Goal: Task Accomplishment & Management: Manage account settings

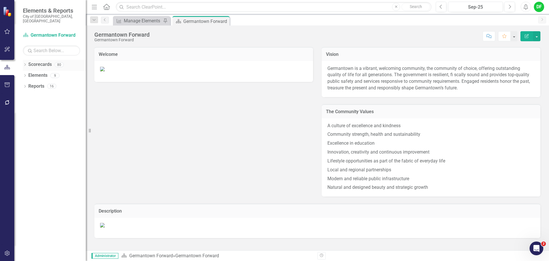
click at [24, 64] on icon "Dropdown" at bounding box center [25, 65] width 4 height 3
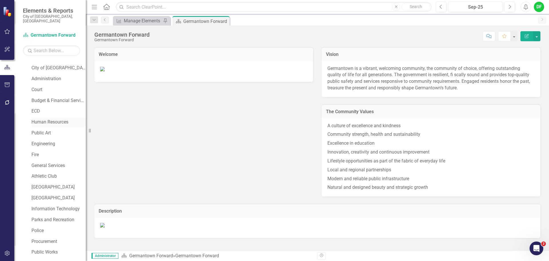
scroll to position [29, 0]
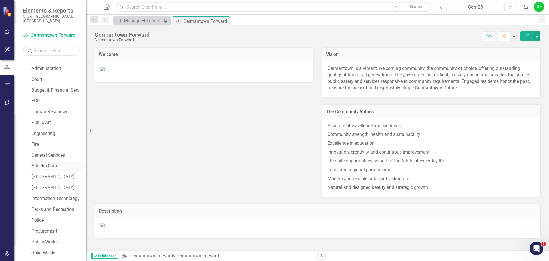
click at [44, 162] on link "Athletic Club" at bounding box center [58, 165] width 54 height 7
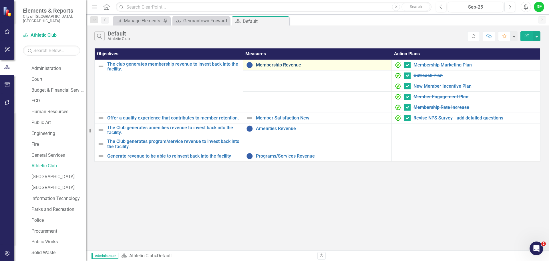
click at [277, 65] on link "Membership Revenue" at bounding box center [322, 64] width 133 height 5
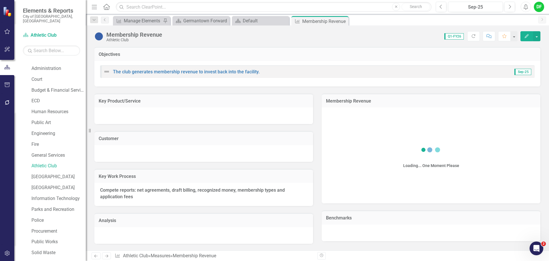
checkbox input "true"
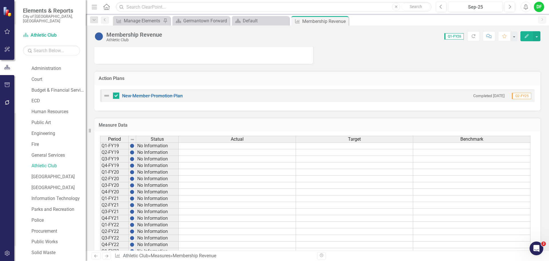
scroll to position [200, 0]
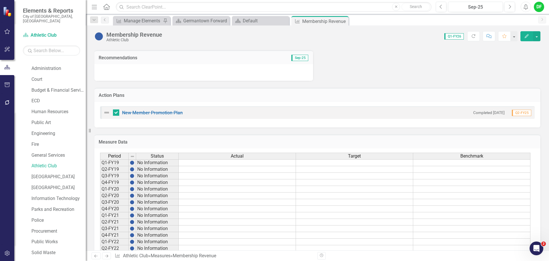
click at [194, 96] on h3 "Action Plans" at bounding box center [318, 95] width 438 height 5
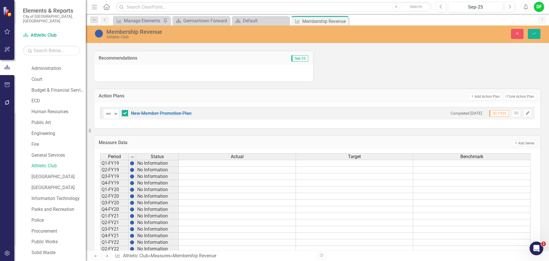
click at [526, 114] on icon "Edit" at bounding box center [528, 112] width 4 height 3
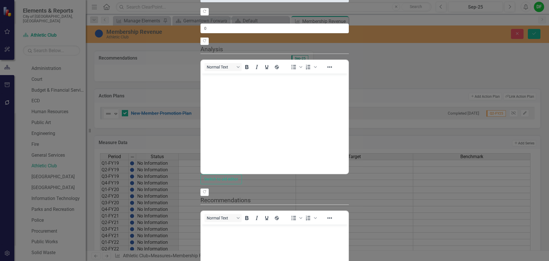
scroll to position [0, 0]
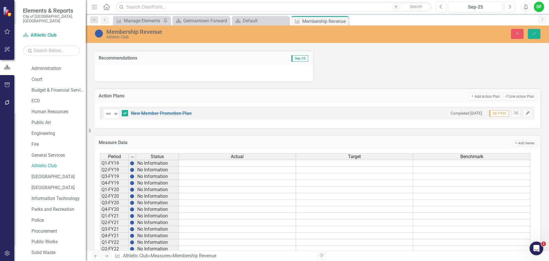
click at [526, 114] on icon "Edit" at bounding box center [528, 112] width 4 height 3
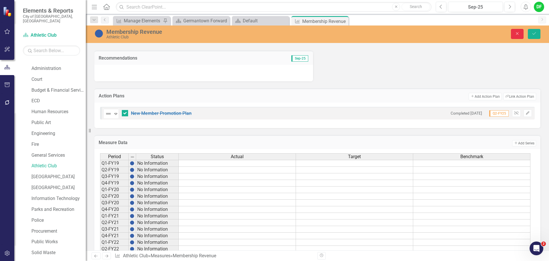
click at [515, 37] on button "Close" at bounding box center [517, 34] width 13 height 10
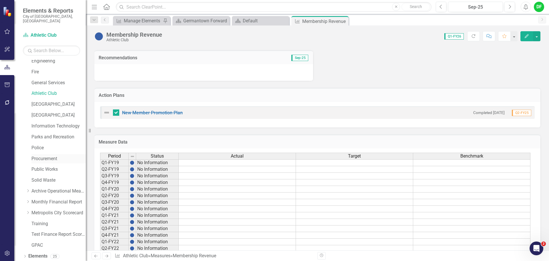
scroll to position [108, 0]
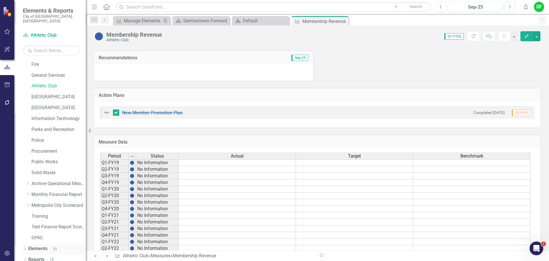
click at [25, 247] on icon at bounding box center [24, 248] width 1 height 3
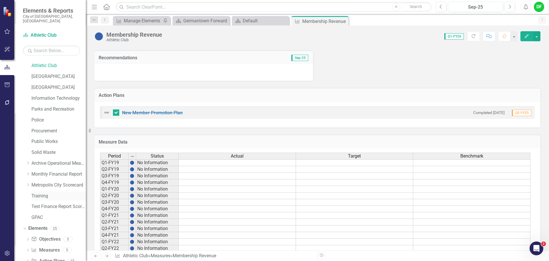
scroll to position [163, 0]
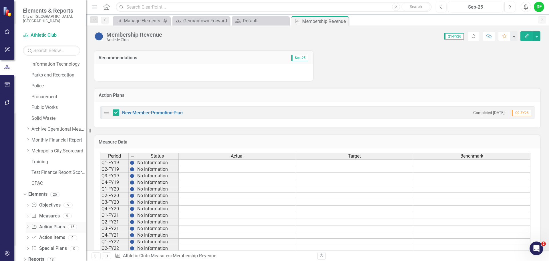
click at [45, 223] on link "Action Plan Action Plans" at bounding box center [47, 226] width 33 height 7
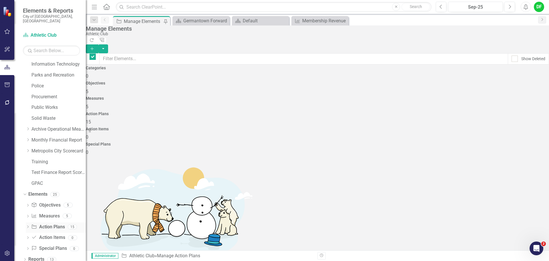
checkbox input "false"
